Goal: Information Seeking & Learning: Find specific fact

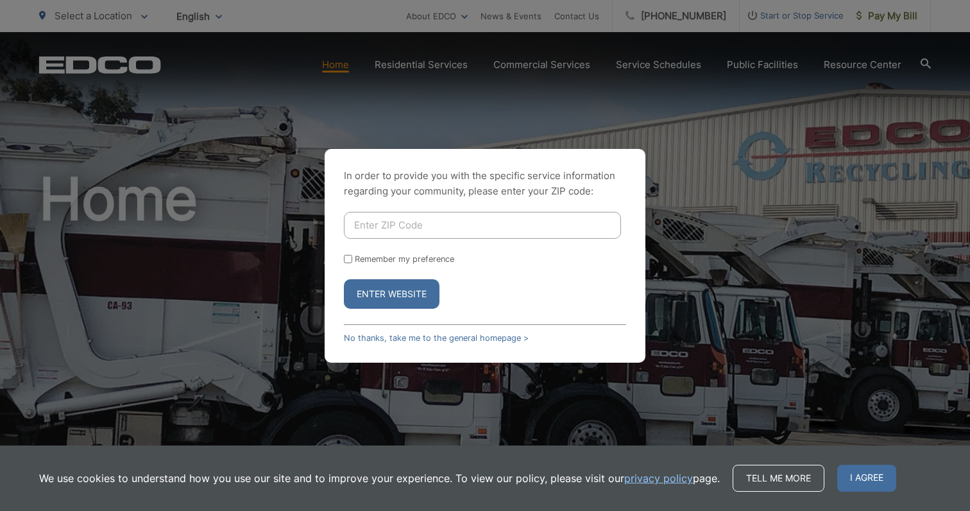
click at [447, 226] on input "Enter ZIP Code" at bounding box center [482, 225] width 277 height 27
click at [395, 292] on button "Enter Website" at bounding box center [392, 294] width 96 height 30
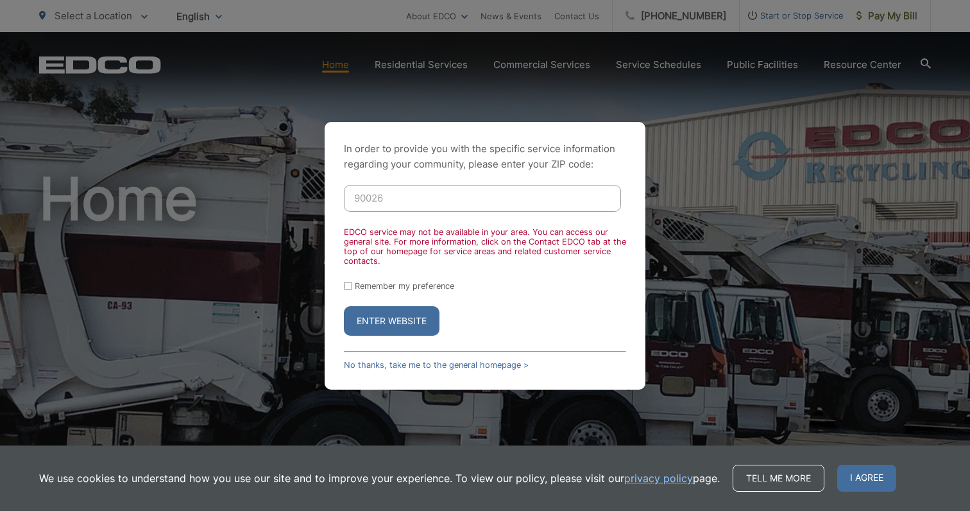
click at [437, 189] on input "90026" at bounding box center [482, 198] width 277 height 27
type input "90755"
click at [386, 312] on button "Enter Website" at bounding box center [392, 321] width 96 height 30
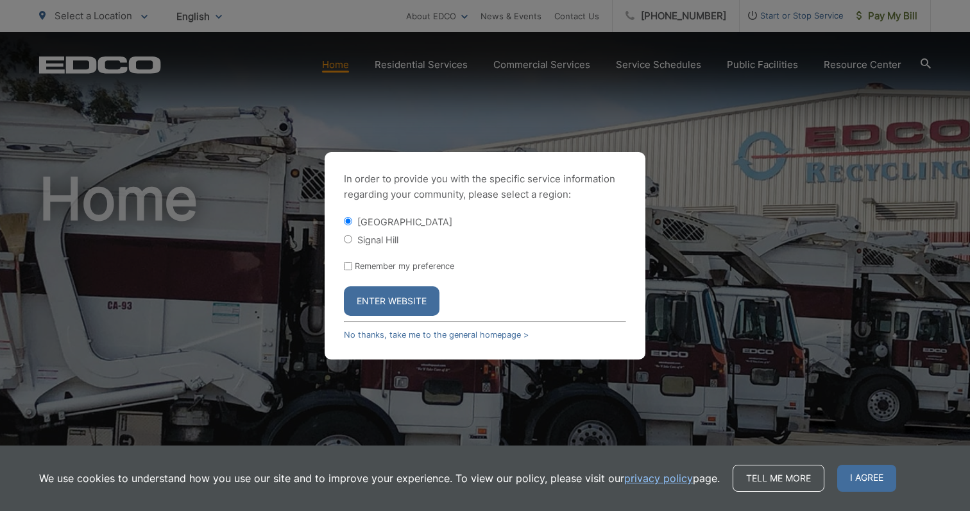
click at [394, 239] on label "Signal Hill" at bounding box center [377, 239] width 41 height 11
click at [352, 239] on input "Signal Hill" at bounding box center [348, 239] width 8 height 8
radio input "true"
click at [411, 294] on button "Enter Website" at bounding box center [392, 301] width 96 height 30
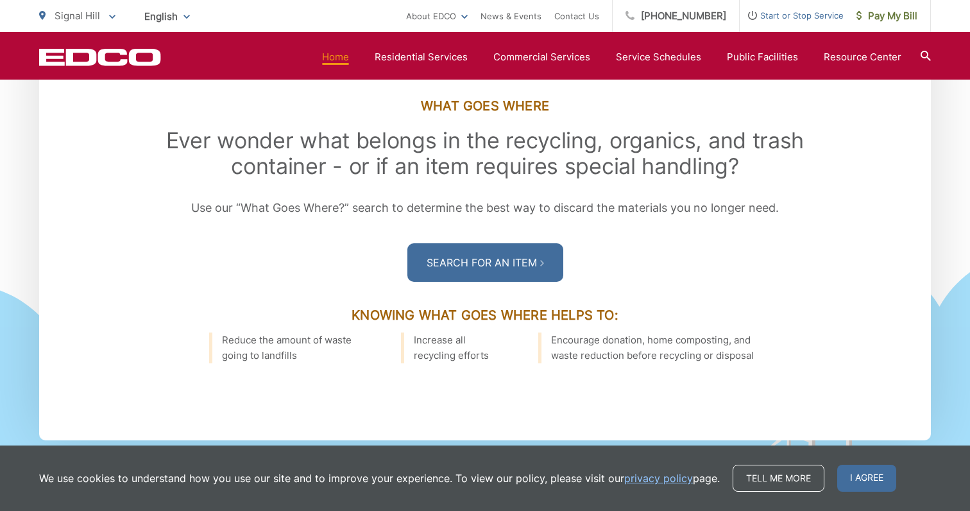
scroll to position [1805, 0]
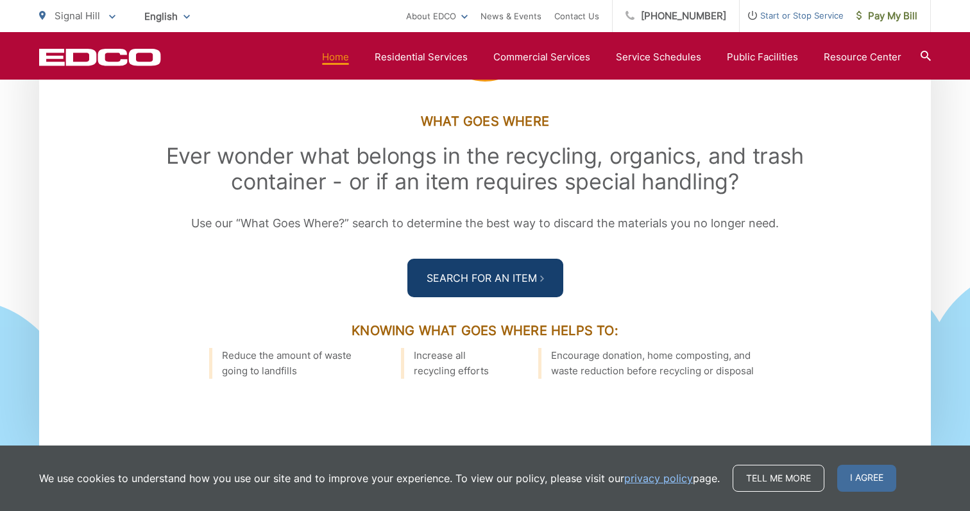
click at [542, 294] on link "Search For an Item" at bounding box center [485, 278] width 156 height 38
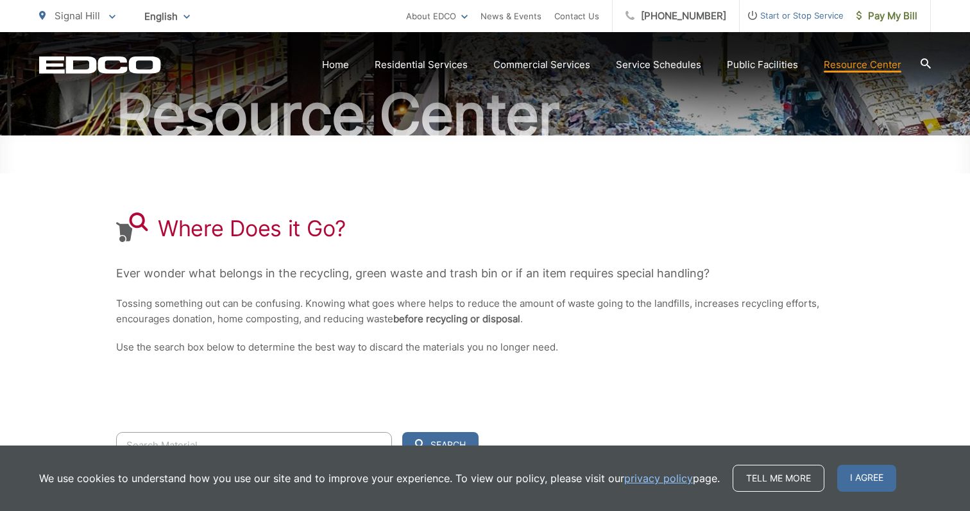
scroll to position [263, 0]
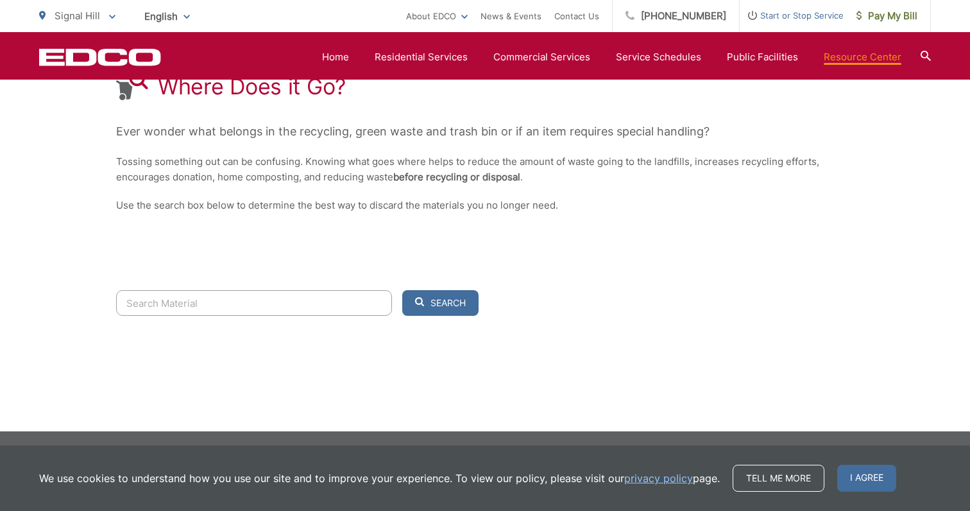
click at [336, 299] on input "Search" at bounding box center [254, 303] width 276 height 26
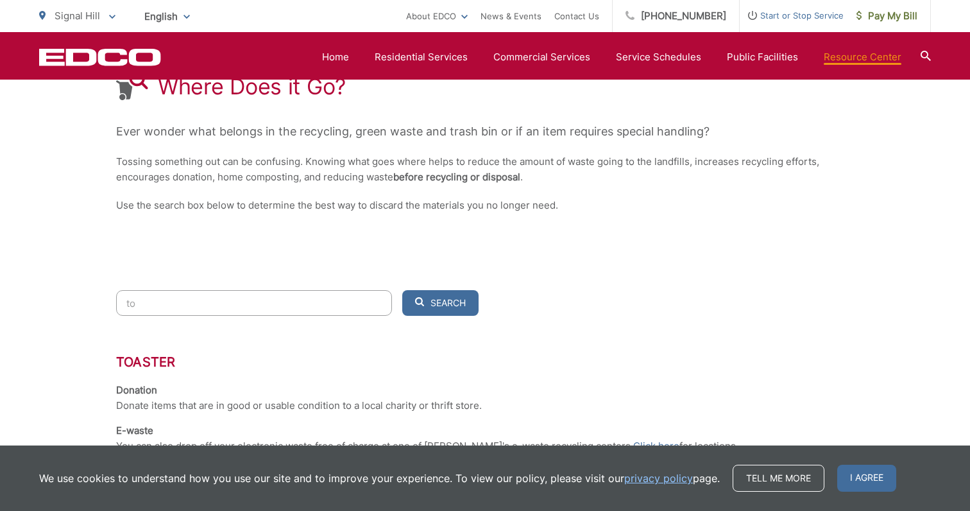
type input "t"
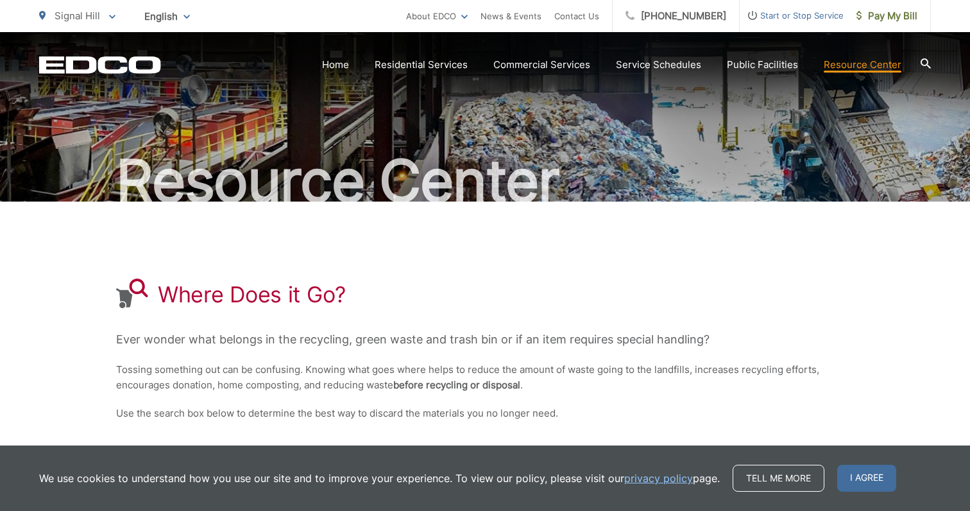
scroll to position [0, 0]
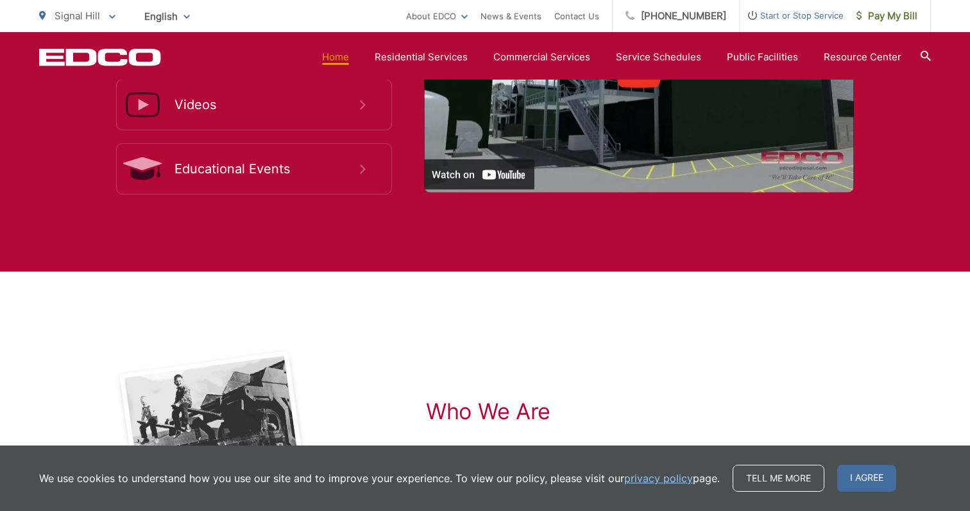
scroll to position [2577, 0]
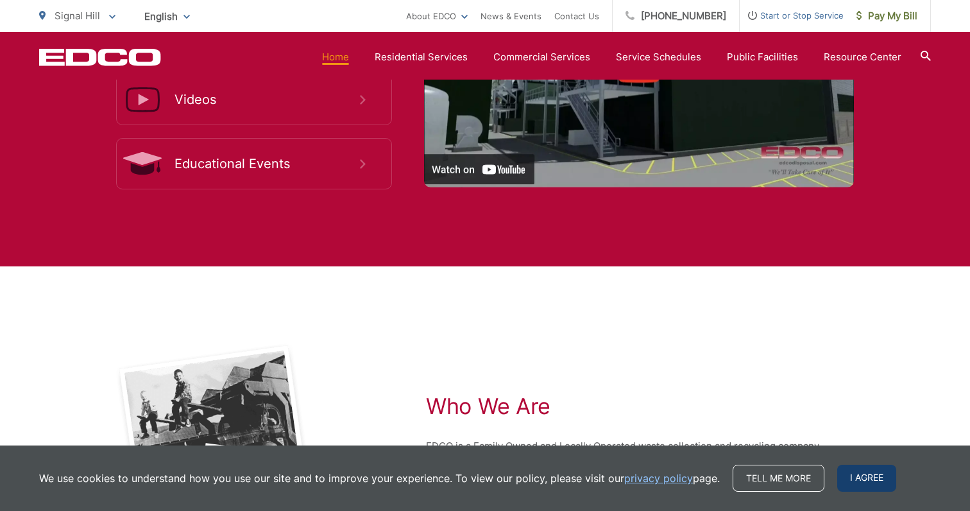
click at [860, 480] on span "I agree" at bounding box center [866, 477] width 59 height 27
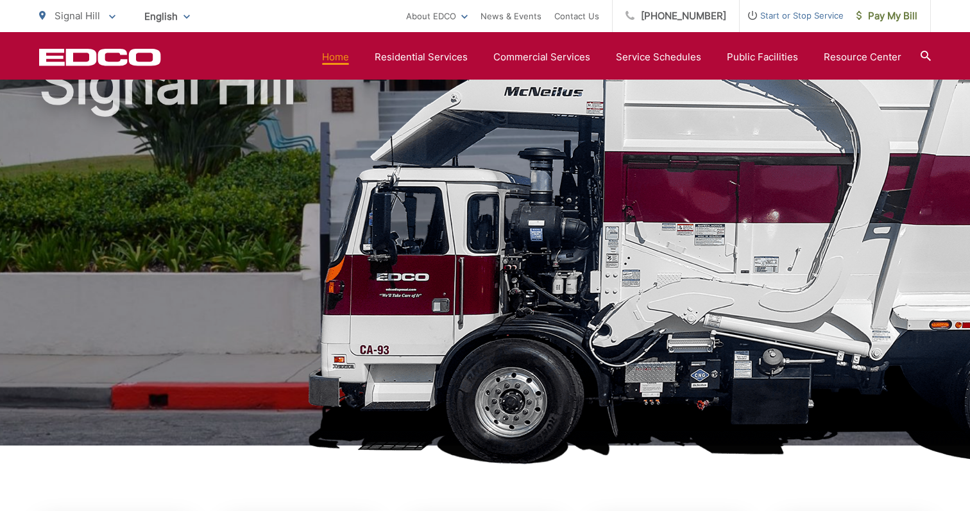
scroll to position [0, 0]
